Goal: Transaction & Acquisition: Book appointment/travel/reservation

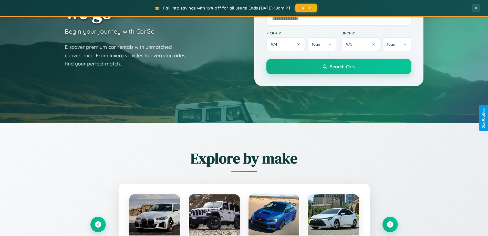
scroll to position [221, 0]
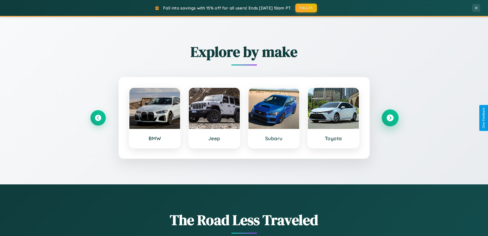
click at [390, 118] on icon at bounding box center [390, 117] width 7 height 7
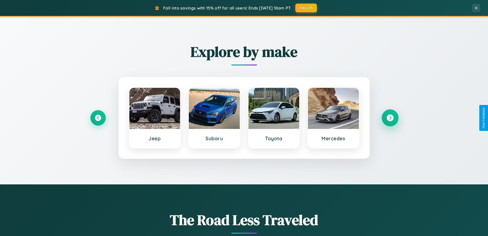
click at [390, 118] on icon at bounding box center [390, 117] width 7 height 7
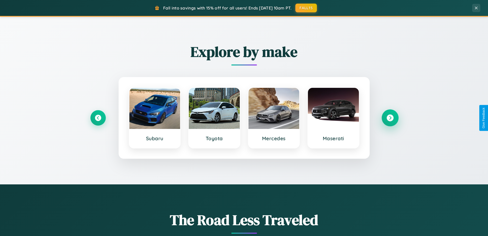
click at [390, 118] on icon at bounding box center [390, 117] width 7 height 7
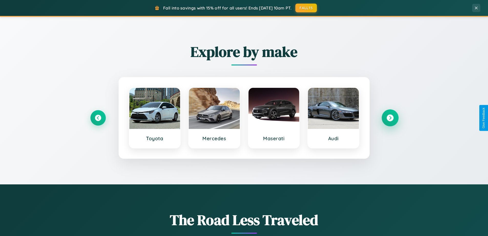
click at [390, 118] on icon at bounding box center [390, 117] width 7 height 7
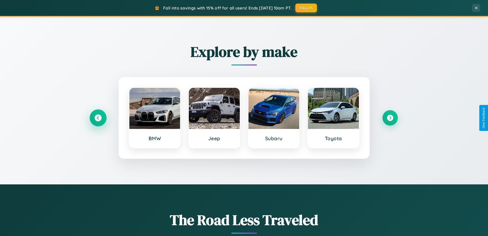
click at [98, 118] on icon at bounding box center [98, 117] width 7 height 7
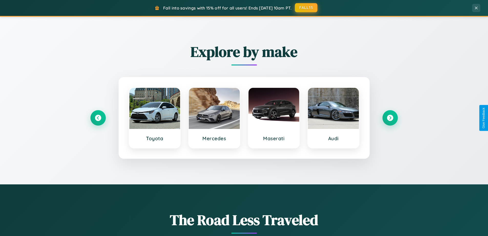
click at [307, 8] on button "FALL15" at bounding box center [306, 7] width 23 height 9
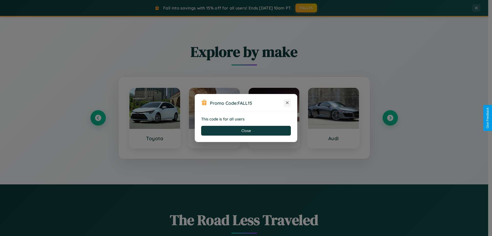
click at [287, 103] on icon at bounding box center [287, 102] width 5 height 5
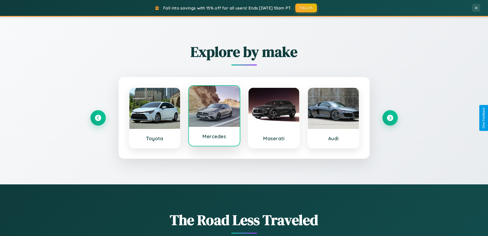
click at [214, 117] on div at bounding box center [214, 106] width 51 height 41
